Goal: Communication & Community: Share content

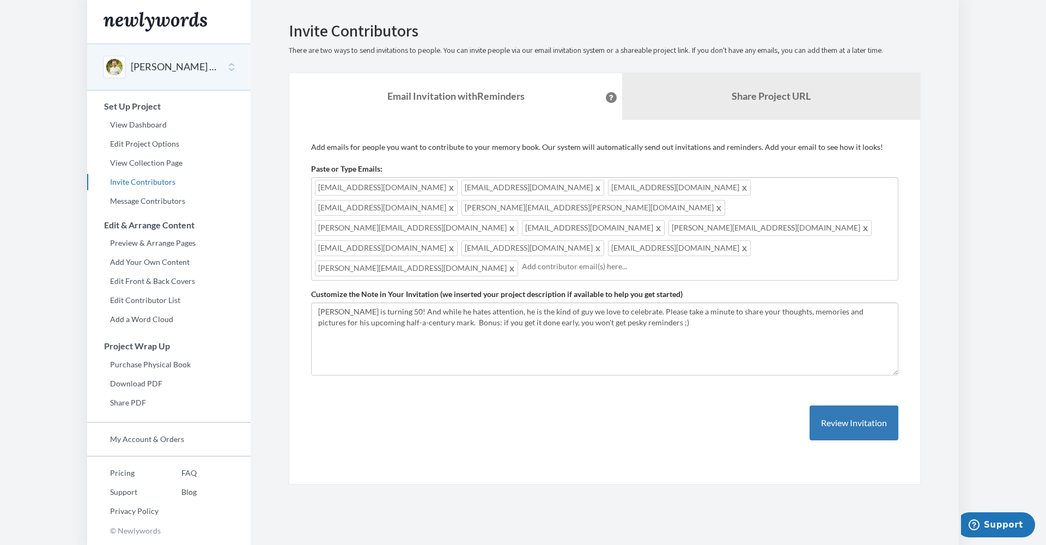
click at [516, 261] on span at bounding box center [512, 267] width 8 height 13
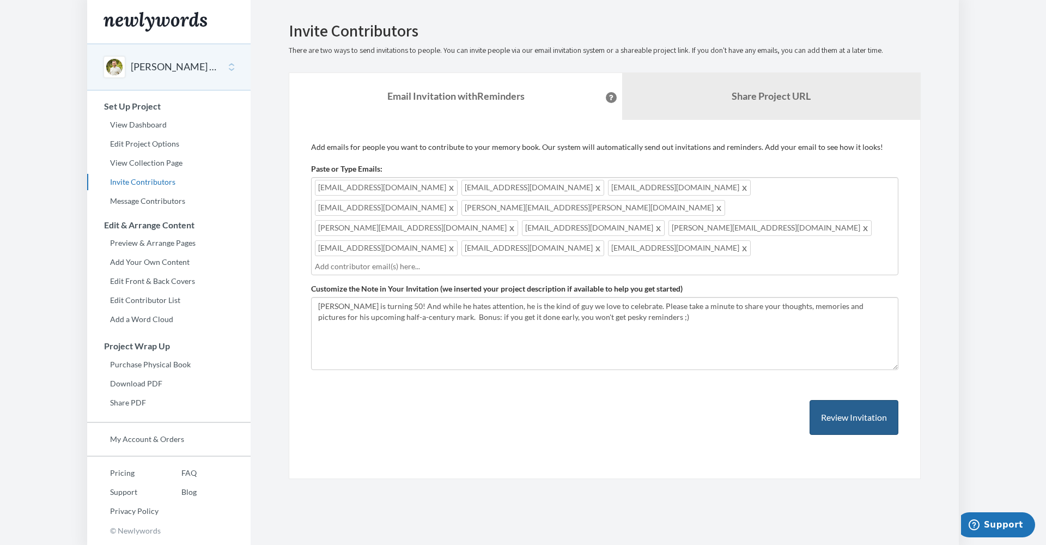
click at [838, 400] on button "Review Invitation" at bounding box center [853, 417] width 89 height 35
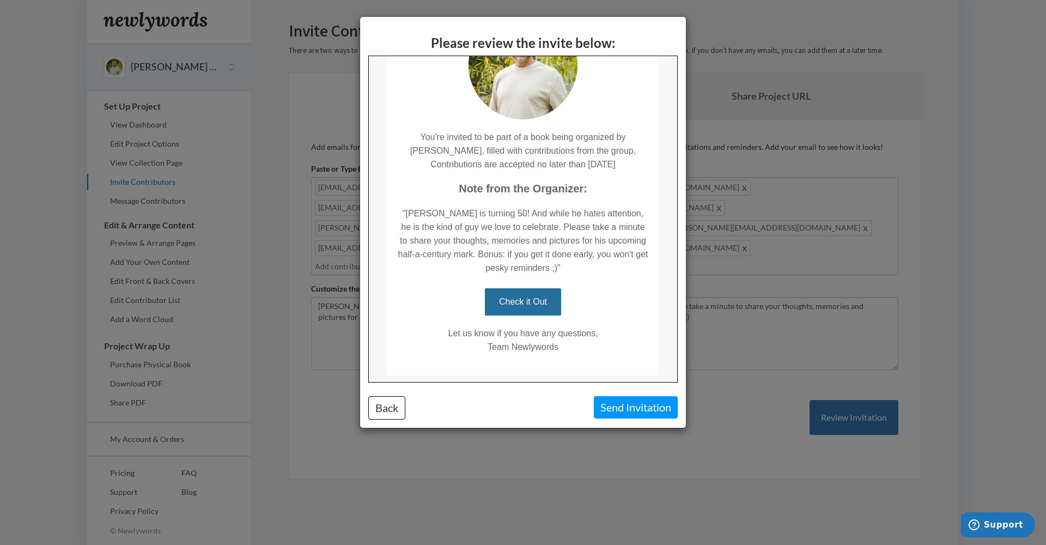
scroll to position [119, 0]
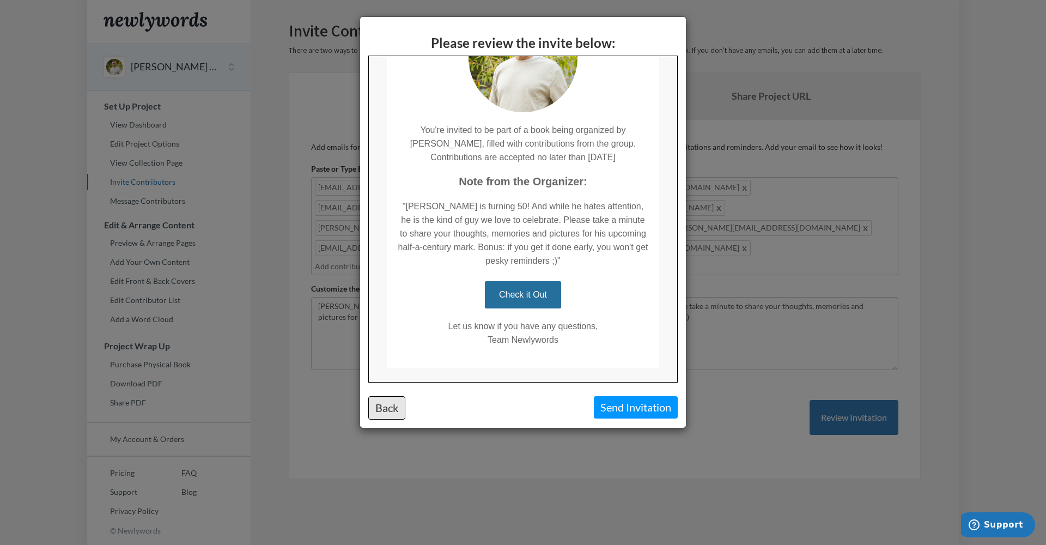
click at [376, 407] on button "Back" at bounding box center [386, 407] width 37 height 23
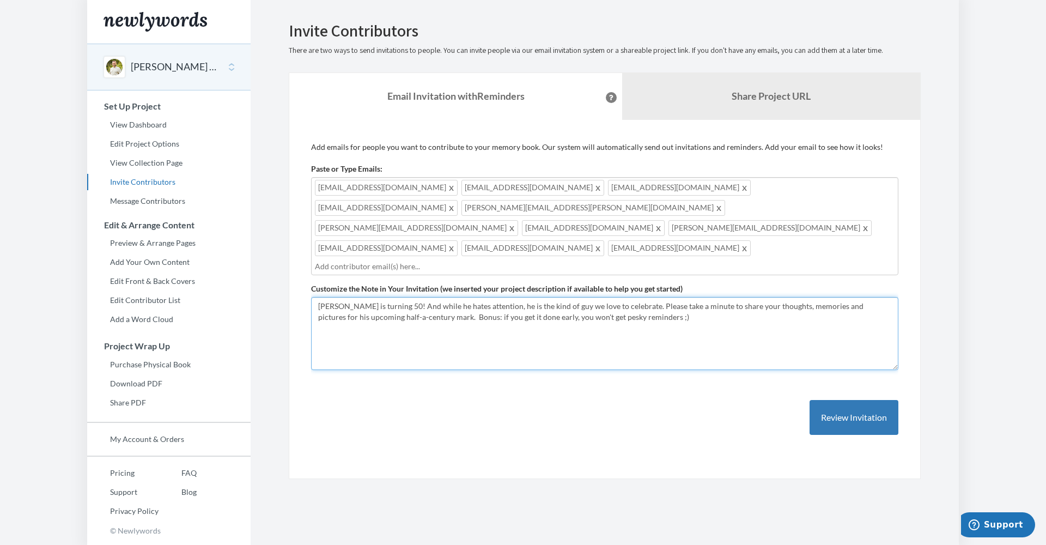
click at [660, 297] on textarea "[PERSON_NAME] is turning 50! And while he hates attention, he is the kind of gu…" at bounding box center [604, 333] width 587 height 73
drag, startPoint x: 524, startPoint y: 283, endPoint x: 624, endPoint y: 283, distance: 99.7
click at [624, 297] on textarea "[PERSON_NAME] is turning 50! And while he hates attention, he is the kind of gu…" at bounding box center [604, 333] width 587 height 73
type textarea "[PERSON_NAME] is turning 50! And while he hates attention, he is the kind of gu…"
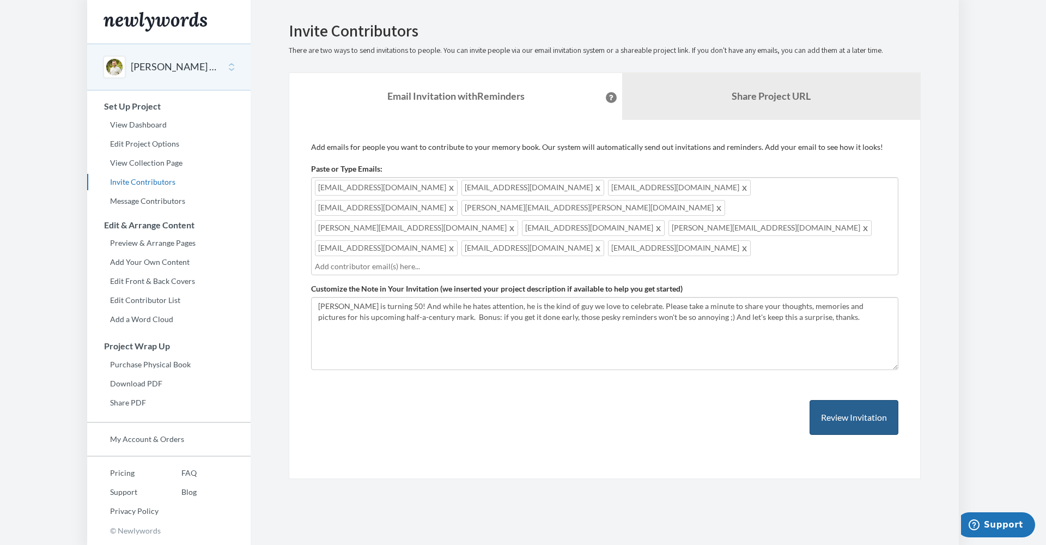
click at [847, 400] on button "Review Invitation" at bounding box center [853, 417] width 89 height 35
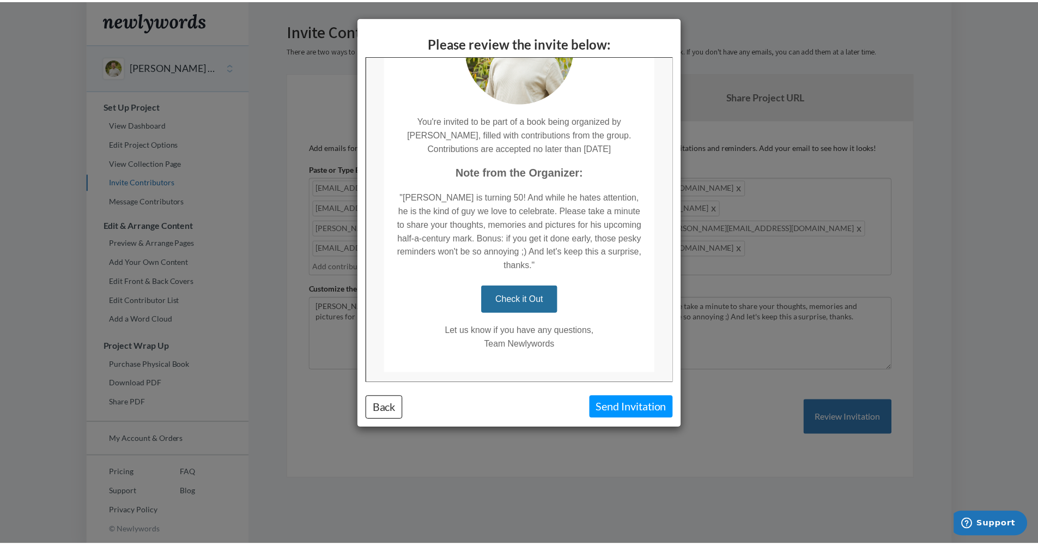
scroll to position [142, 0]
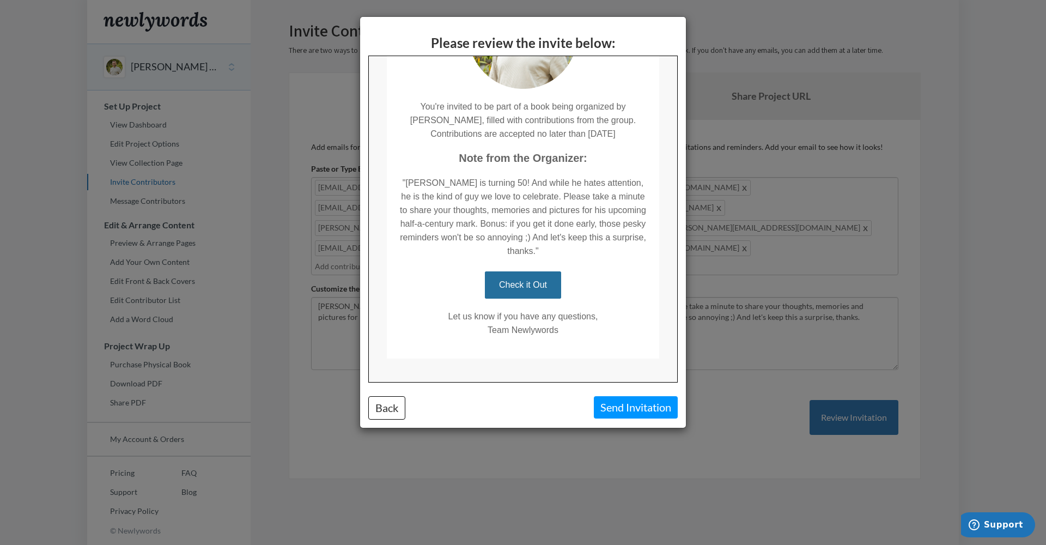
click at [638, 404] on button "Send Invitation" at bounding box center [636, 407] width 84 height 22
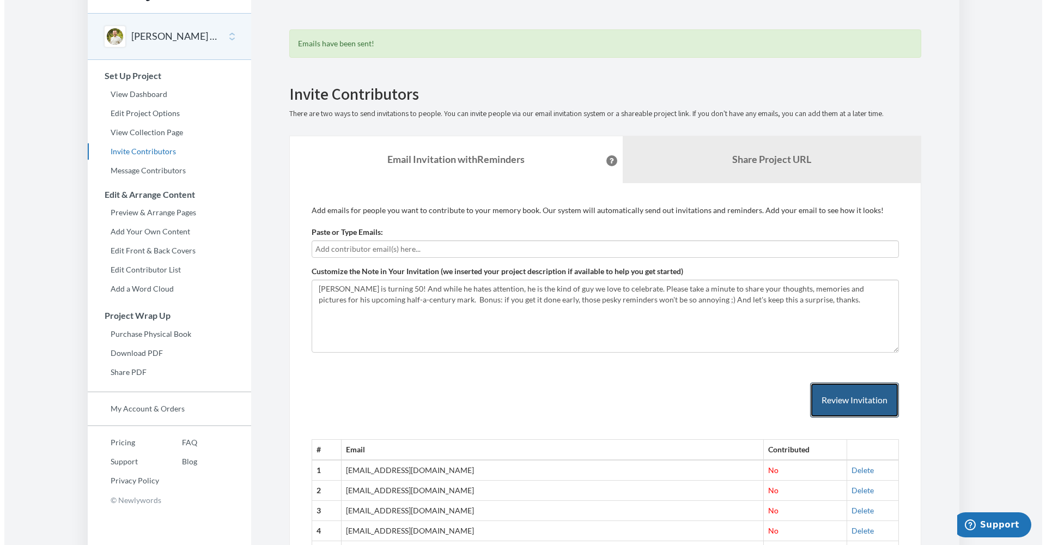
scroll to position [0, 0]
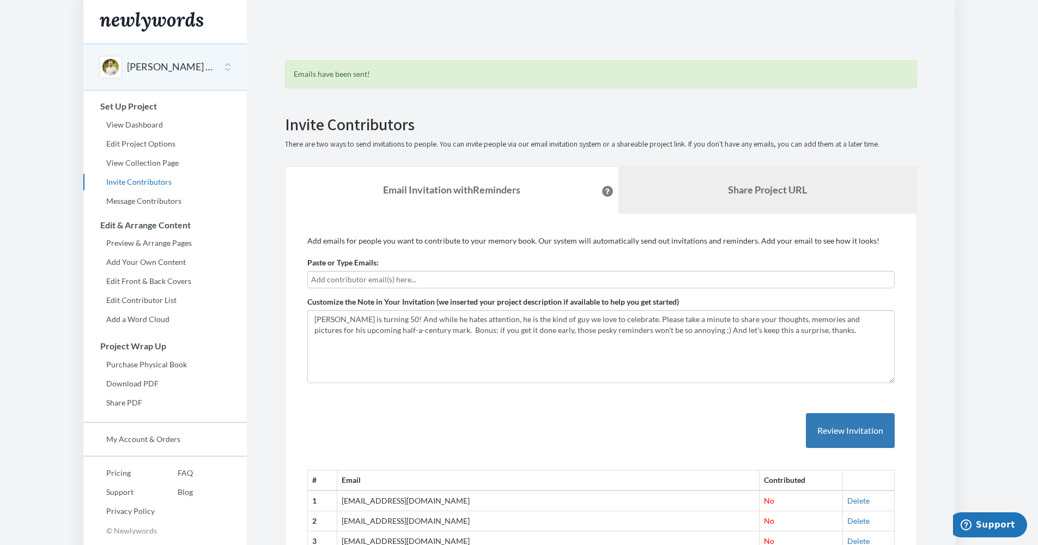
click at [756, 187] on b "Share Project URL" at bounding box center [767, 190] width 79 height 12
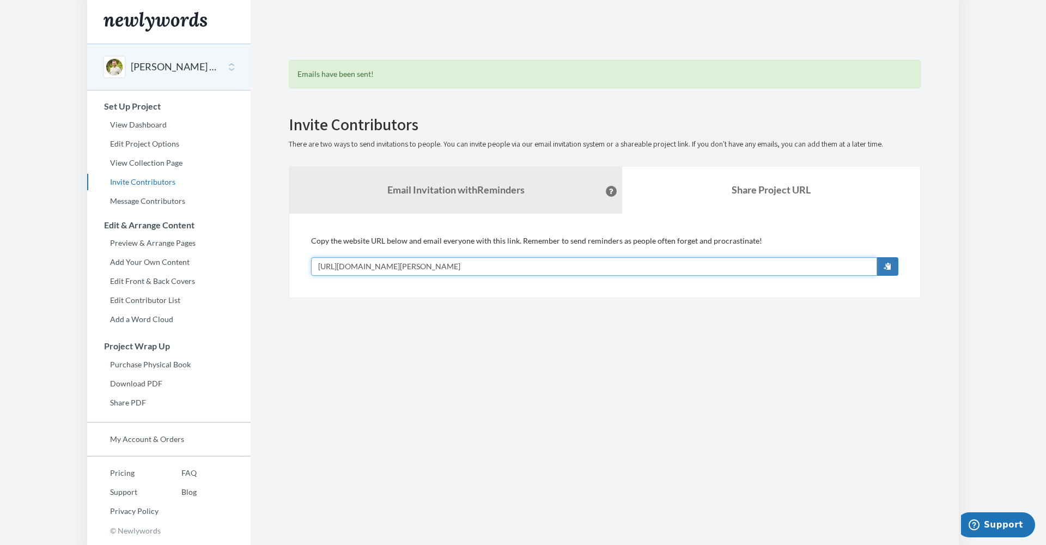
drag, startPoint x: 547, startPoint y: 265, endPoint x: 355, endPoint y: 259, distance: 192.9
click at [356, 257] on input "[URL][DOMAIN_NAME][PERSON_NAME]" at bounding box center [594, 266] width 566 height 19
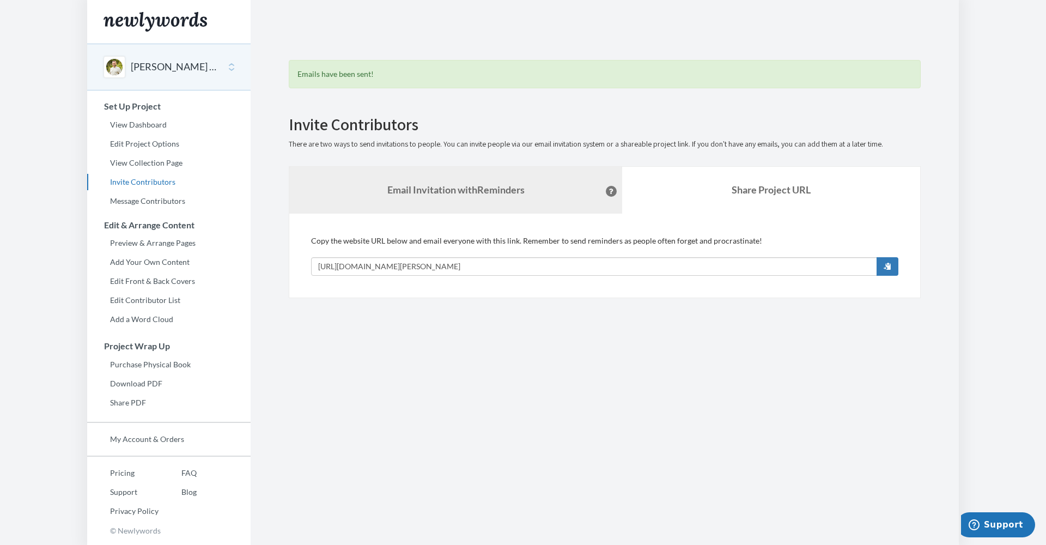
click at [488, 196] on link "Email Invitation with Reminders" at bounding box center [455, 190] width 333 height 47
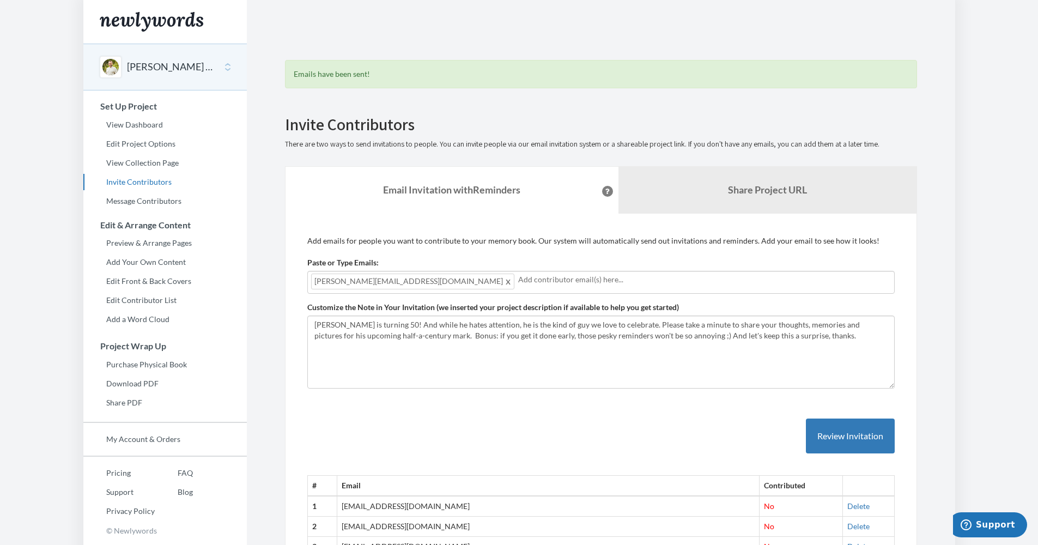
paste input "j"
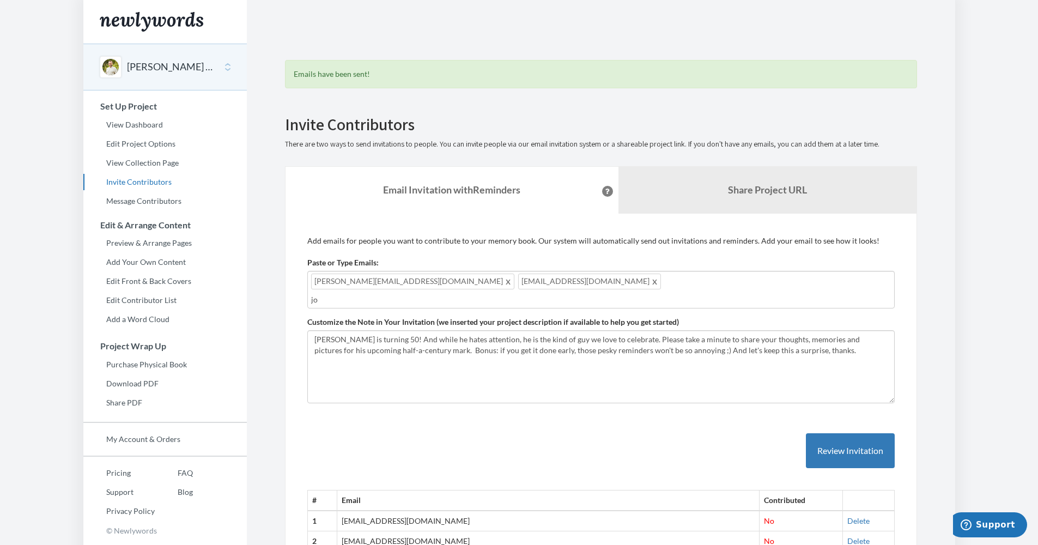
type input "j"
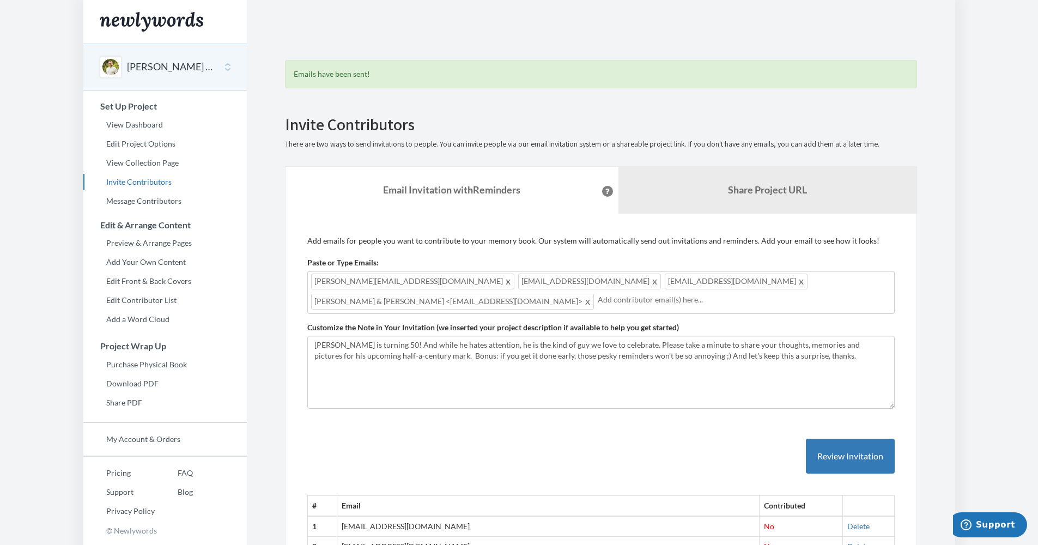
click at [594, 294] on span "[PERSON_NAME] & [PERSON_NAME] <[EMAIL_ADDRESS][DOMAIN_NAME]>" at bounding box center [452, 302] width 283 height 16
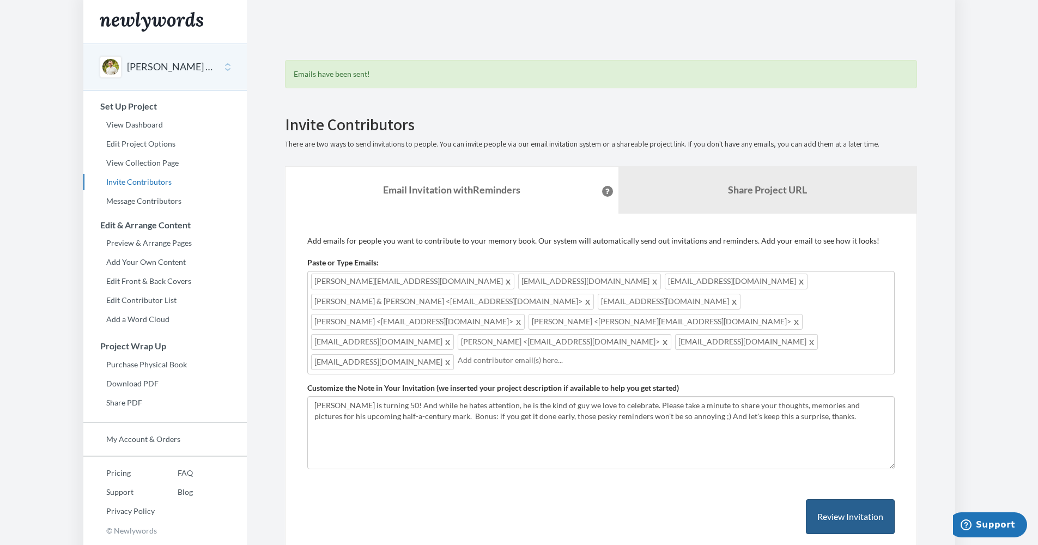
click at [838, 499] on button "Review Invitation" at bounding box center [850, 516] width 89 height 35
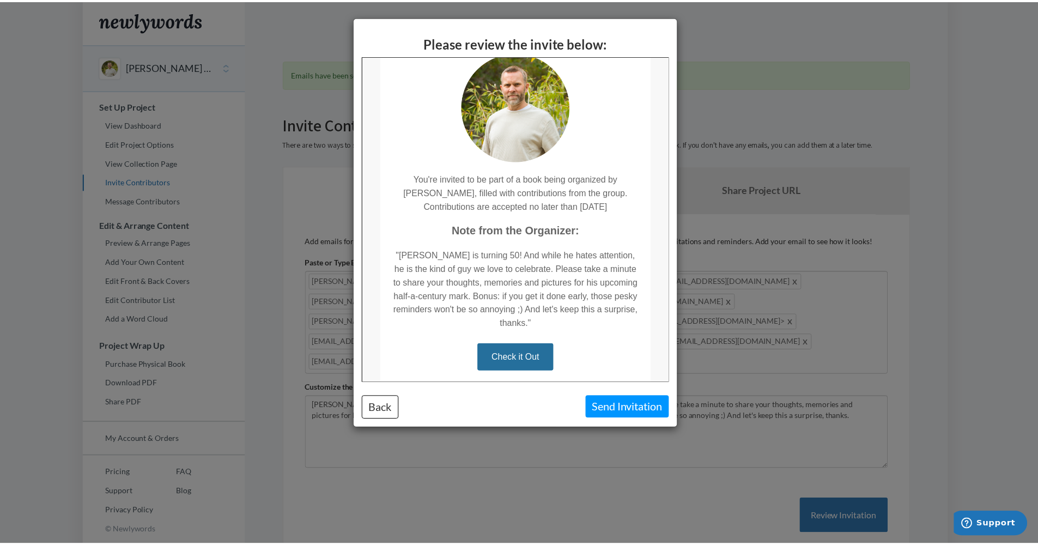
scroll to position [143, 0]
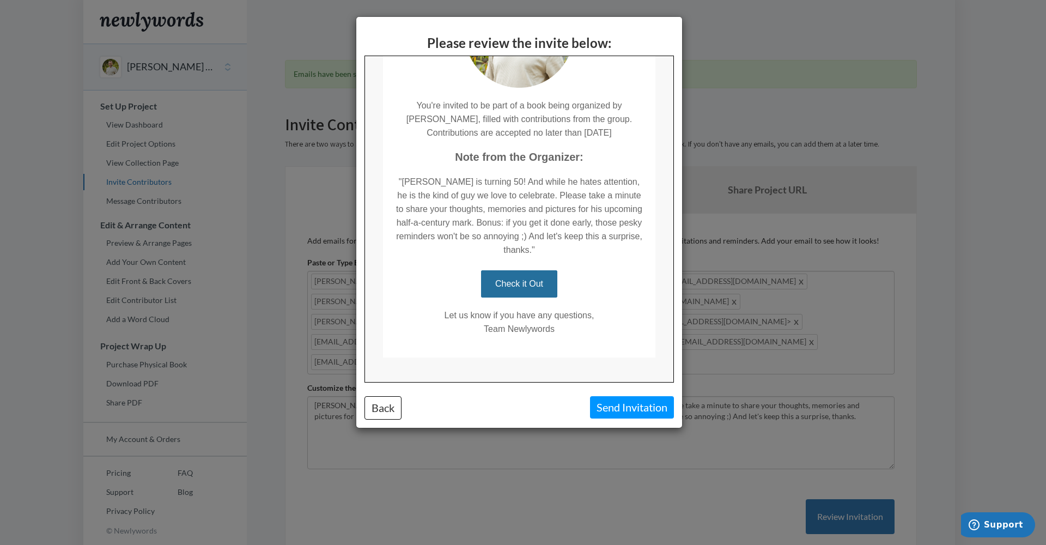
click at [644, 406] on button "Send Invitation" at bounding box center [632, 407] width 84 height 22
